Goal: Information Seeking & Learning: Ask a question

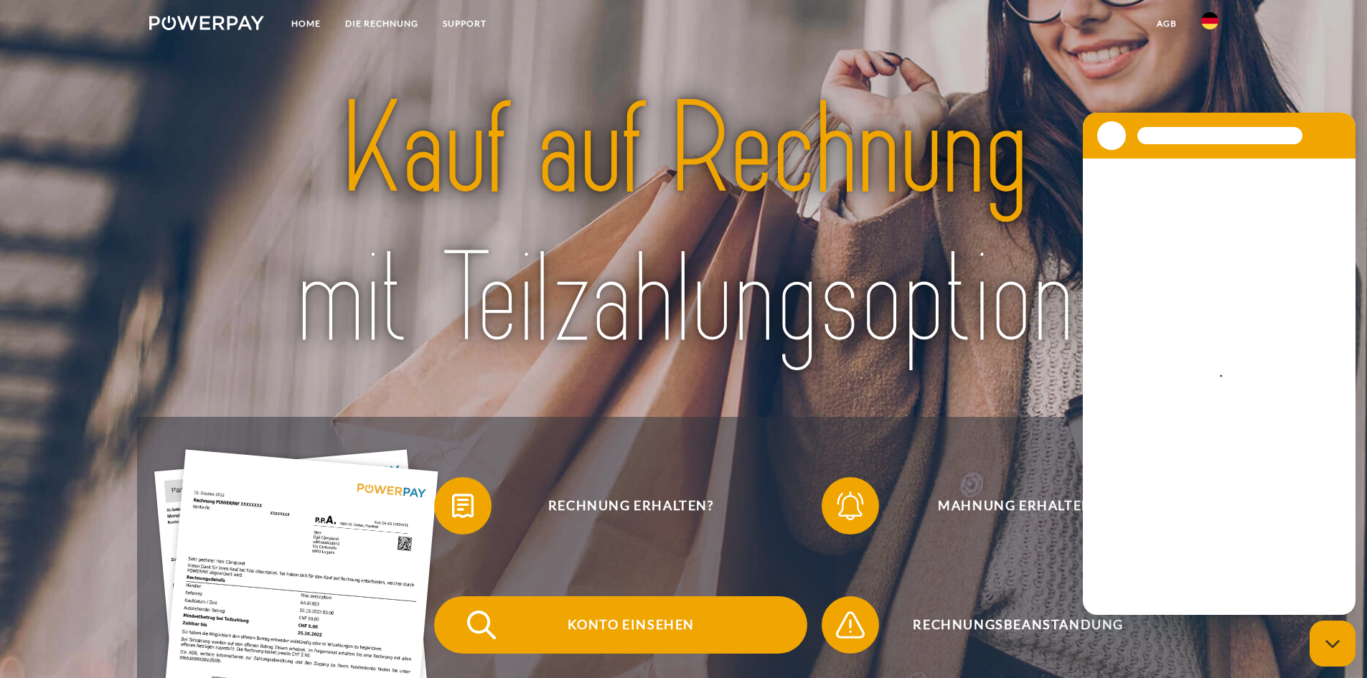
click at [583, 643] on span "Konto einsehen" at bounding box center [631, 624] width 352 height 57
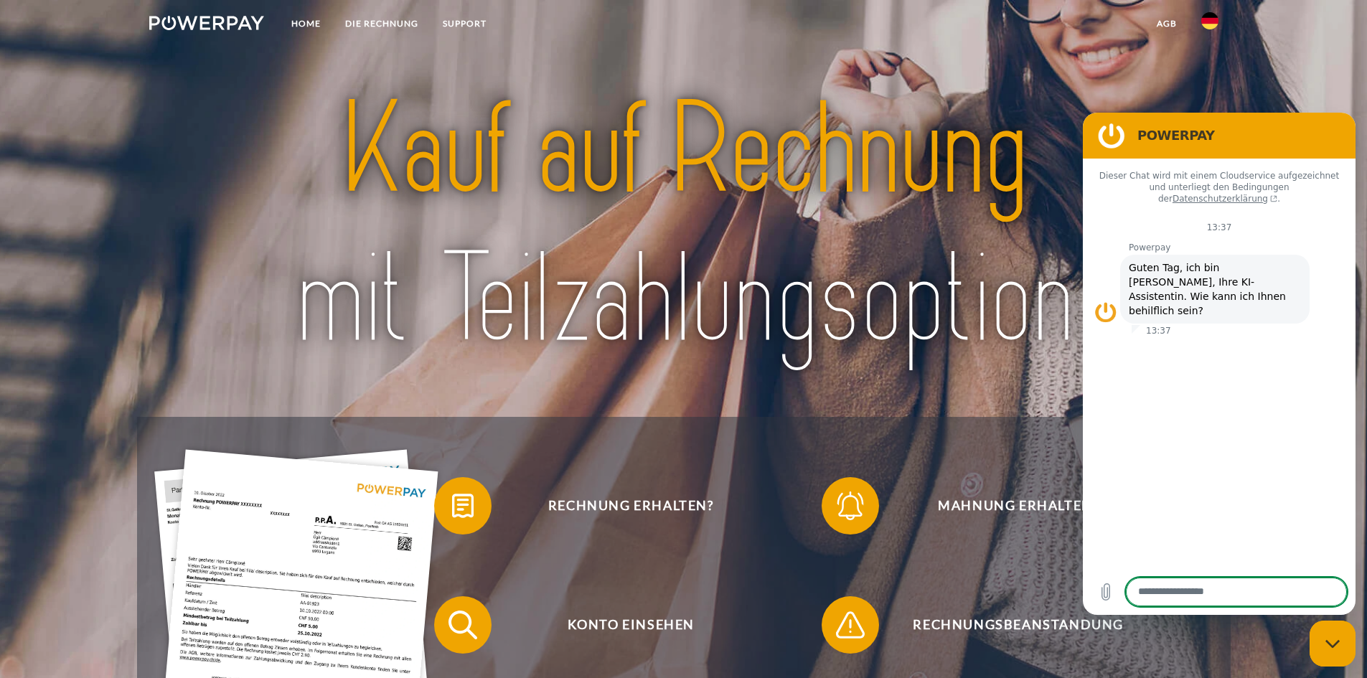
click at [1145, 591] on textarea at bounding box center [1236, 592] width 221 height 29
type textarea "*"
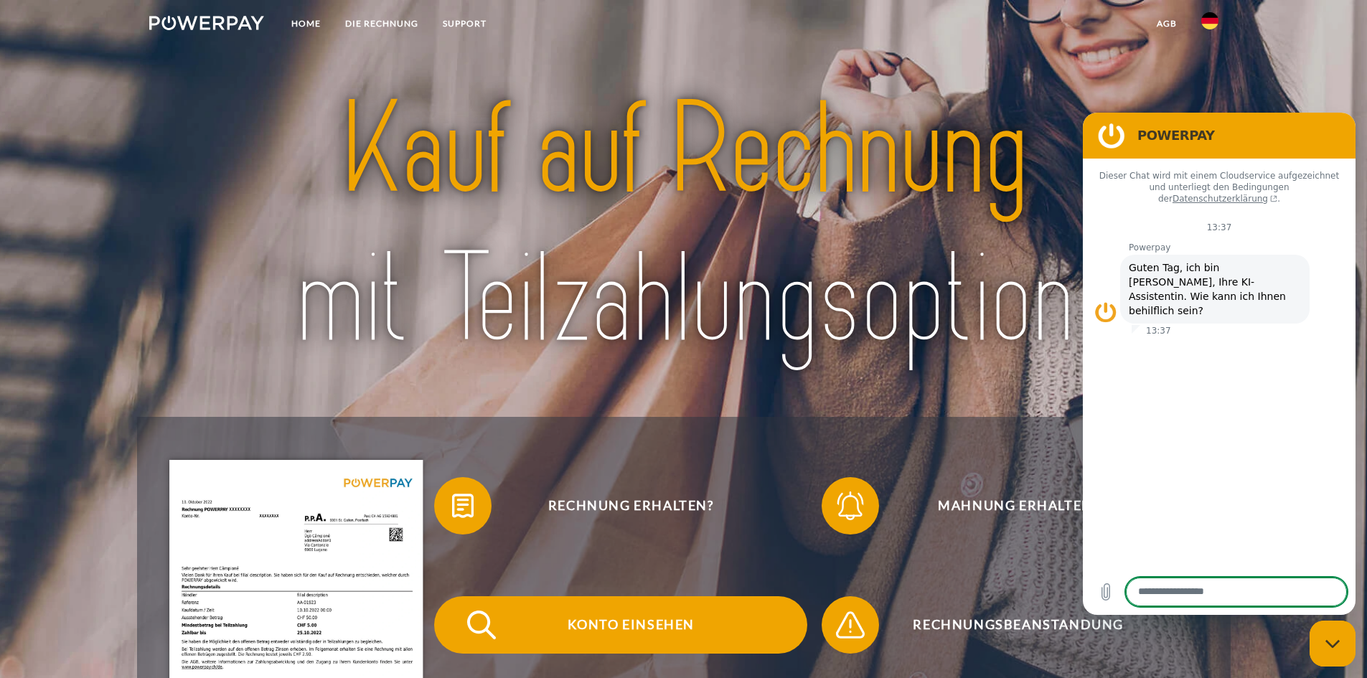
scroll to position [287, 0]
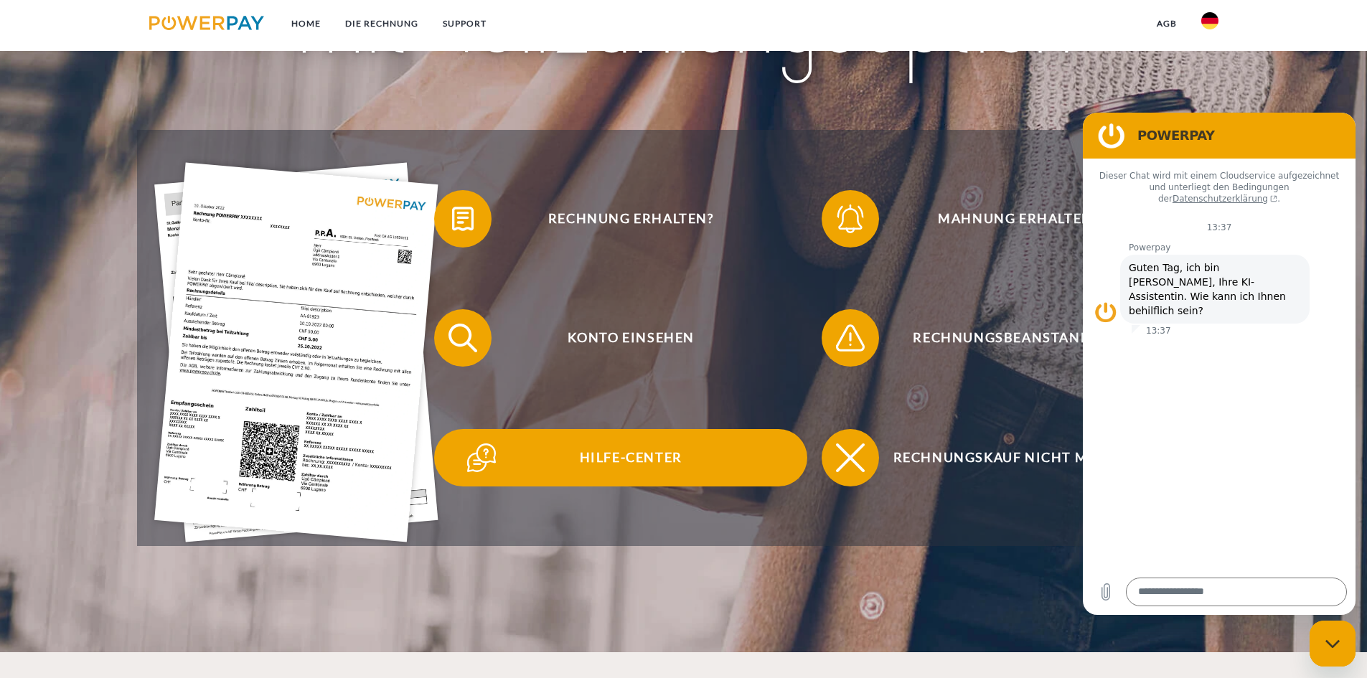
click at [630, 458] on span "Hilfe-Center" at bounding box center [631, 457] width 352 height 57
